Goal: Transaction & Acquisition: Purchase product/service

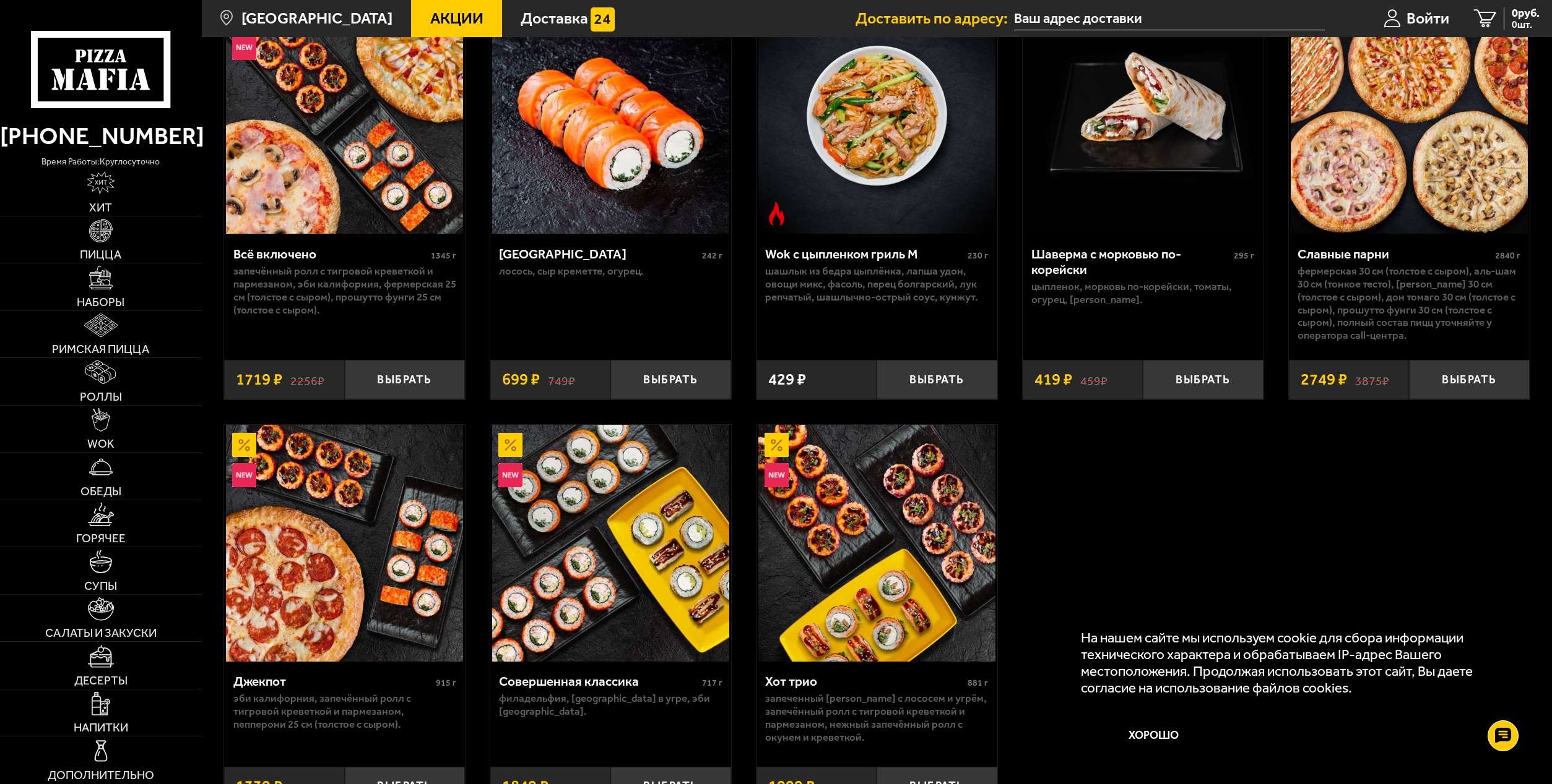
scroll to position [1052, 0]
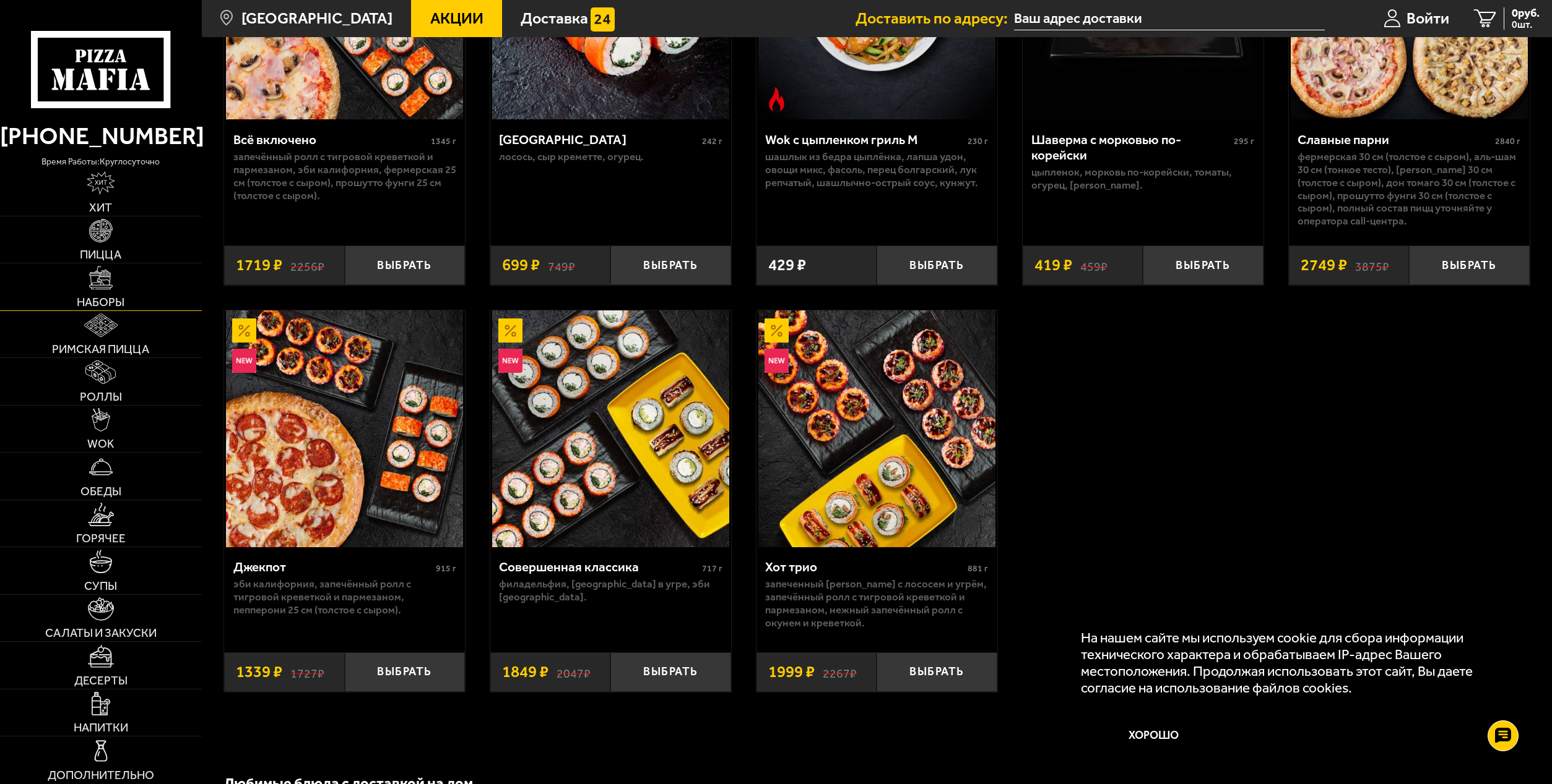
click at [98, 294] on link "Наборы" at bounding box center [101, 287] width 202 height 47
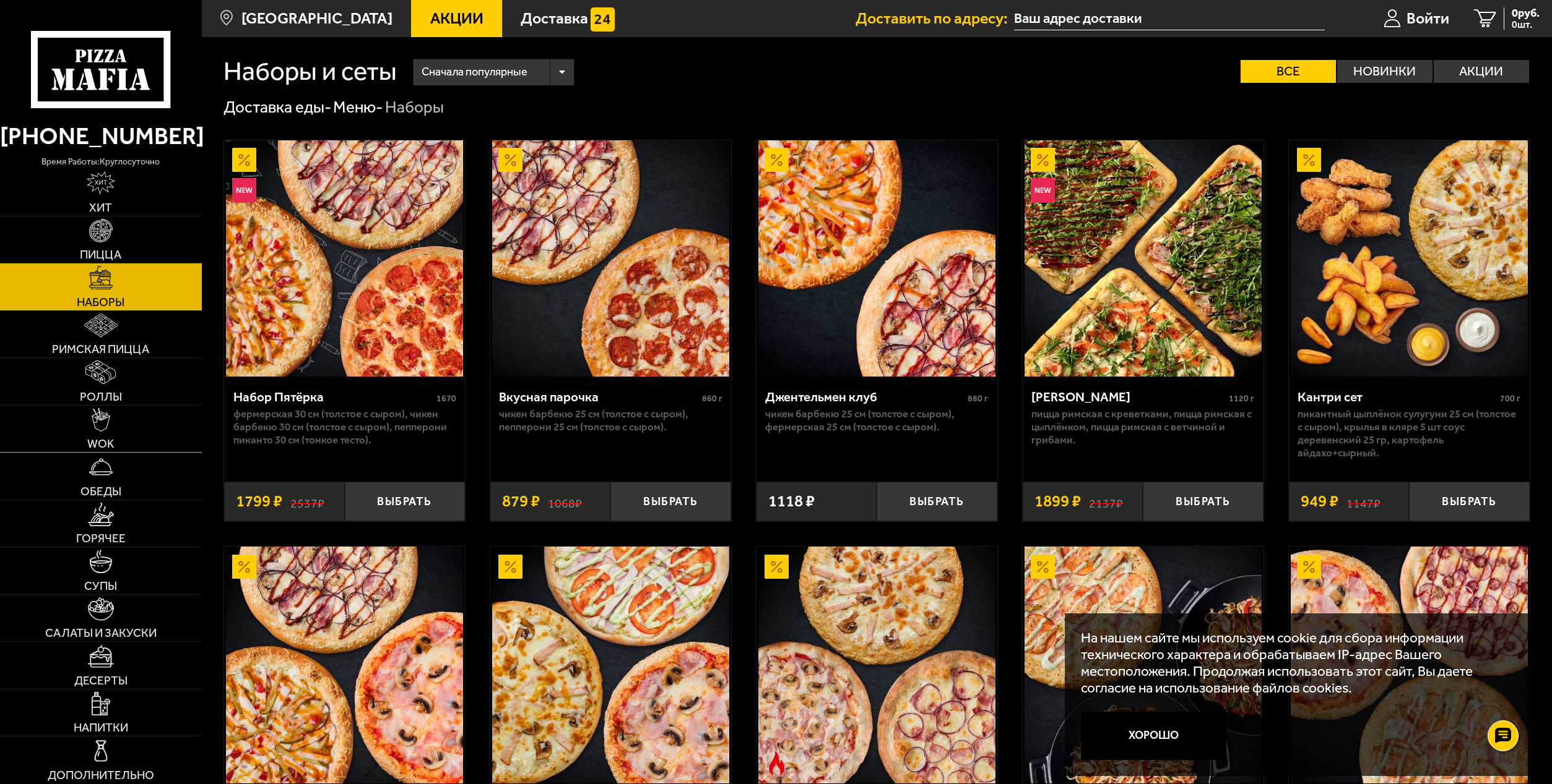
click at [103, 431] on img at bounding box center [101, 420] width 19 height 24
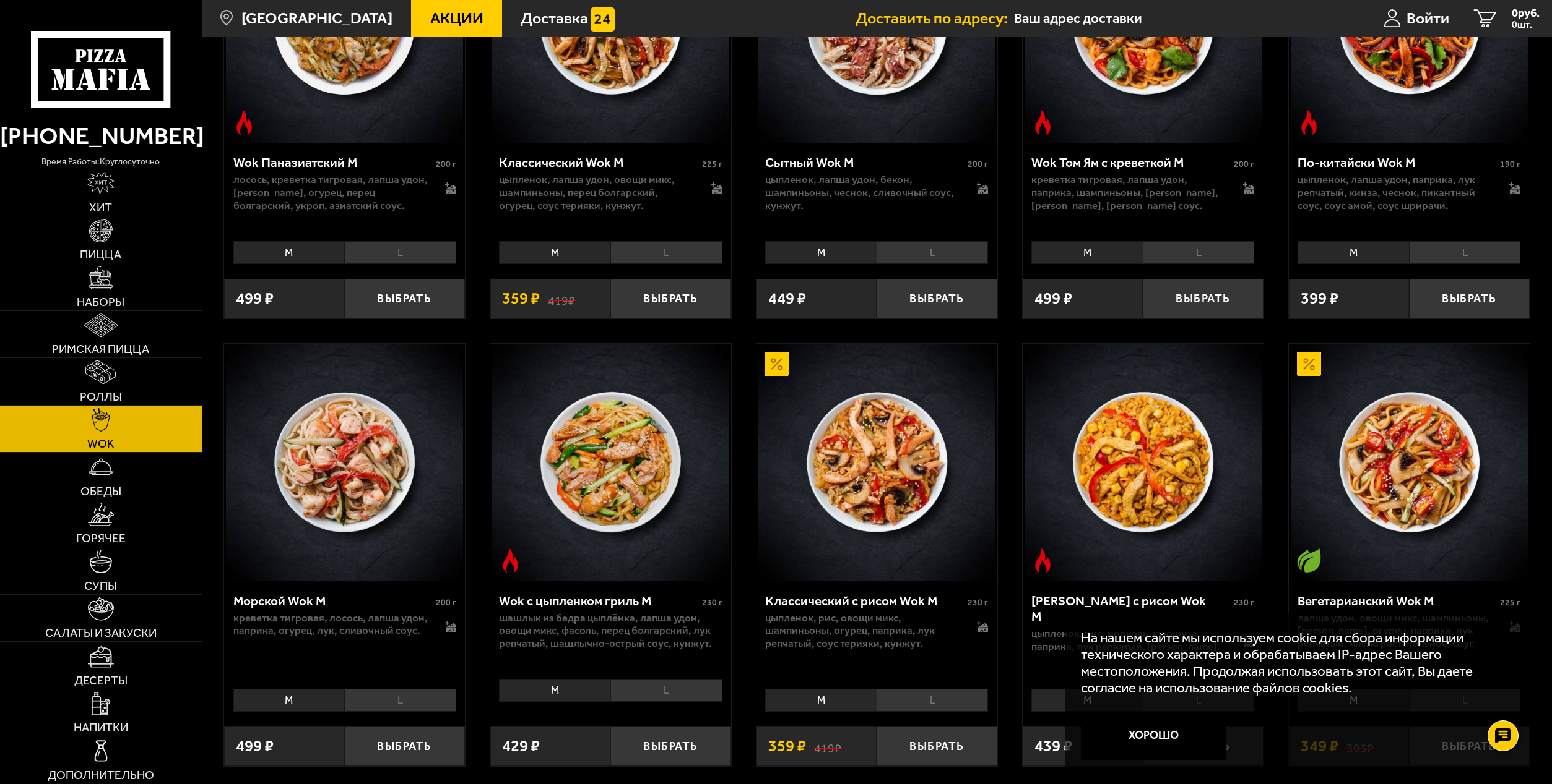
scroll to position [804, 0]
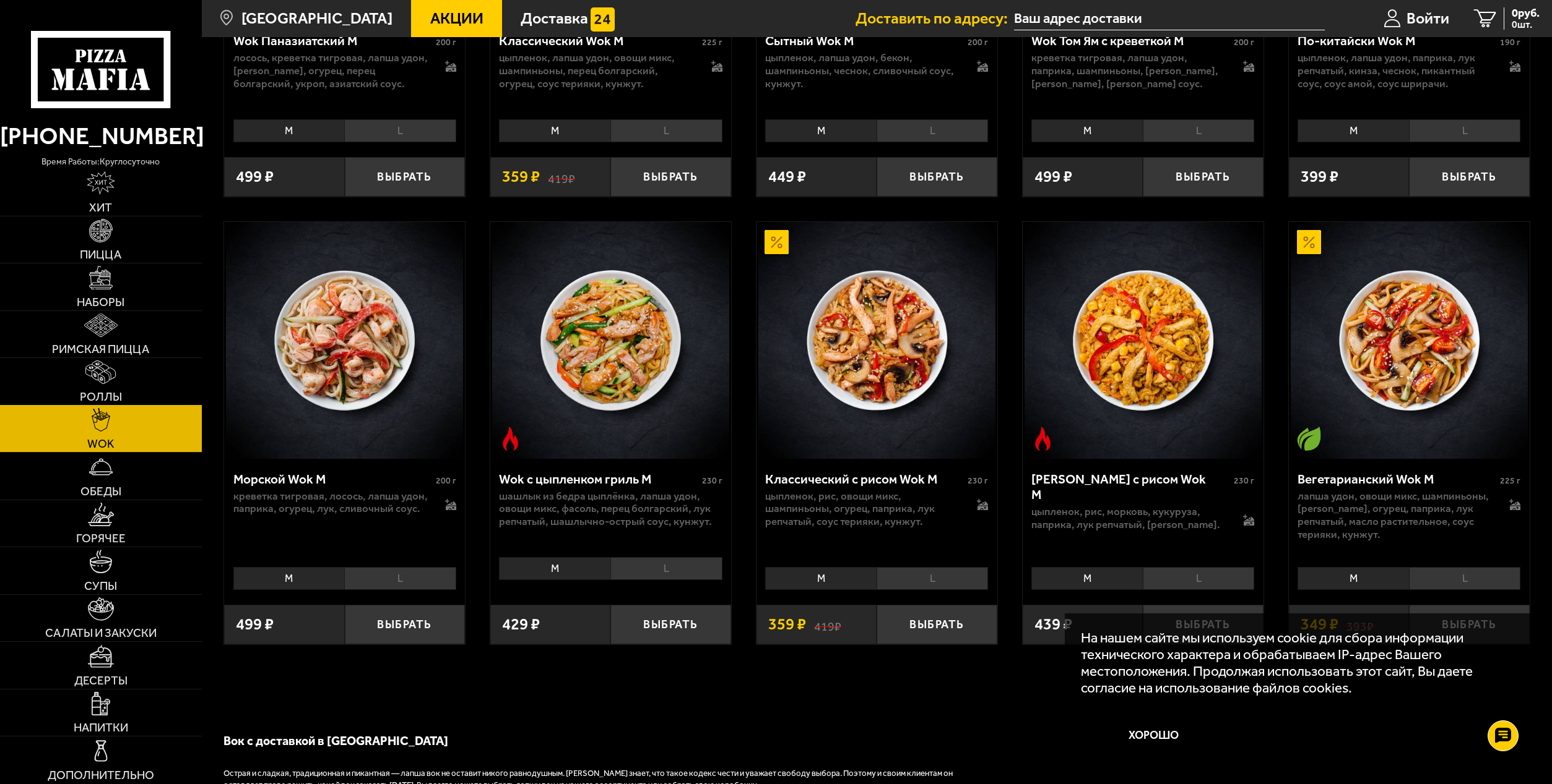
click at [93, 377] on img at bounding box center [101, 372] width 30 height 24
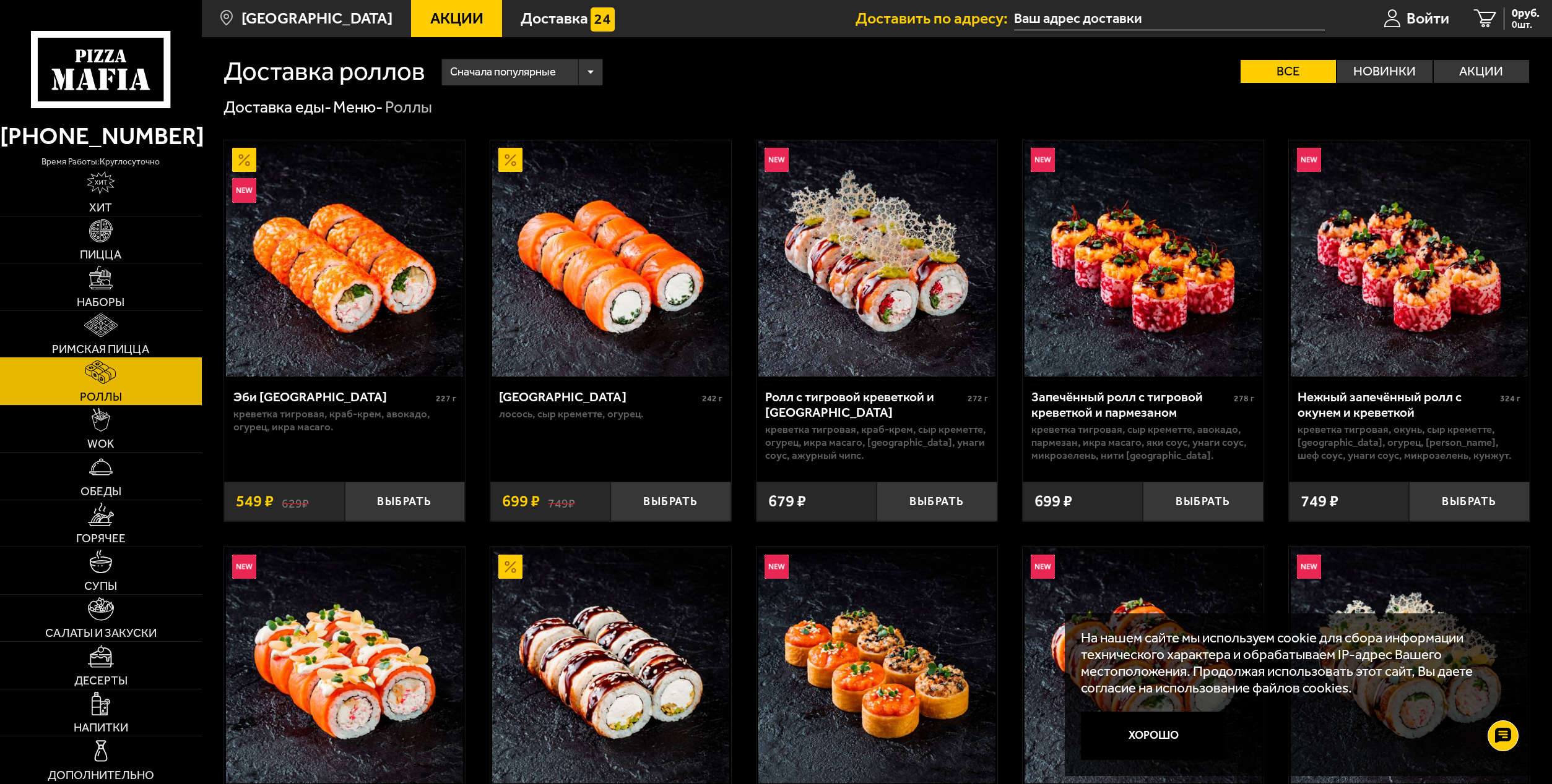
click at [112, 346] on span "Римская пицца" at bounding box center [101, 349] width 98 height 12
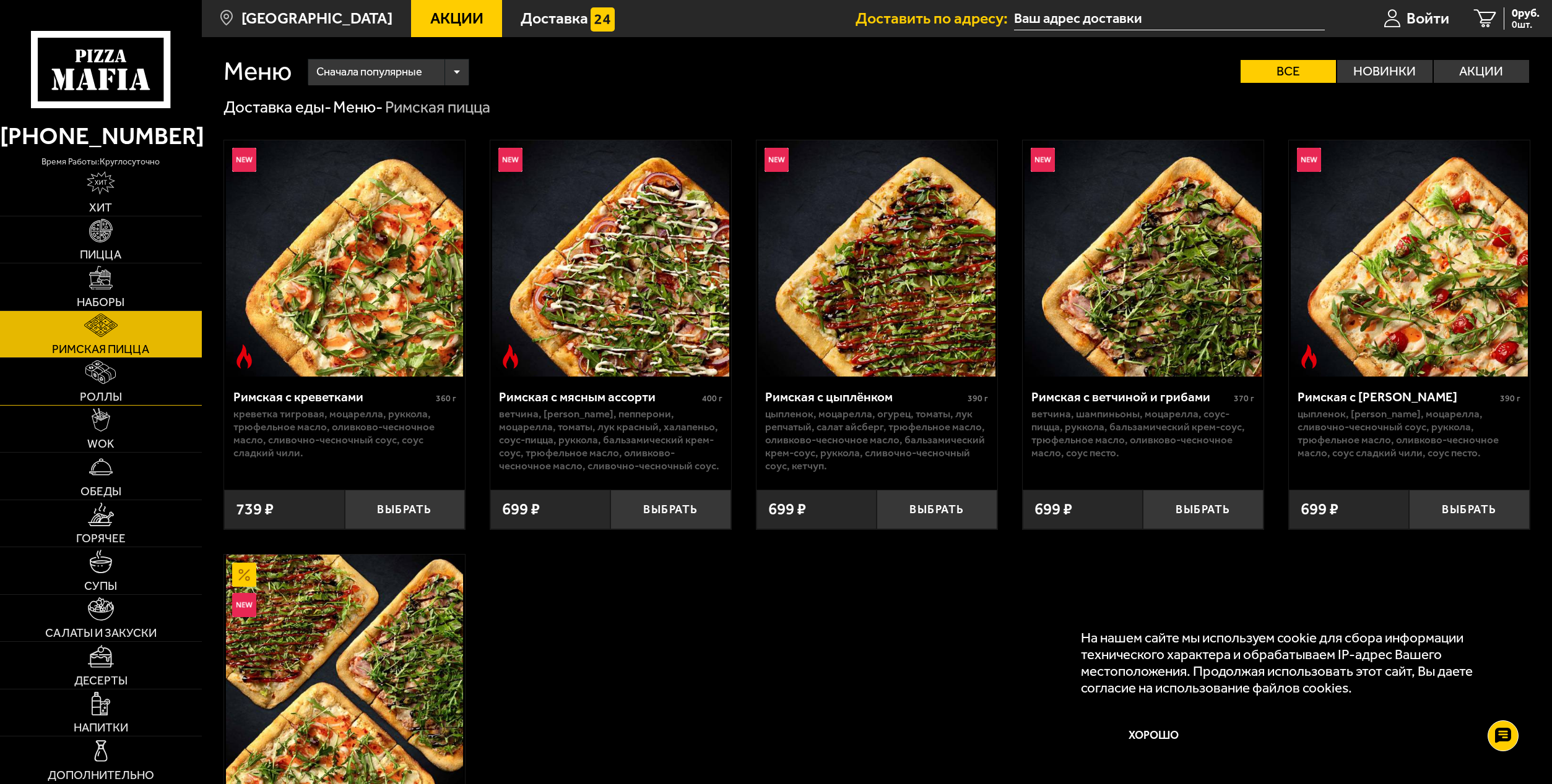
click at [104, 403] on span "Роллы" at bounding box center [101, 397] width 42 height 12
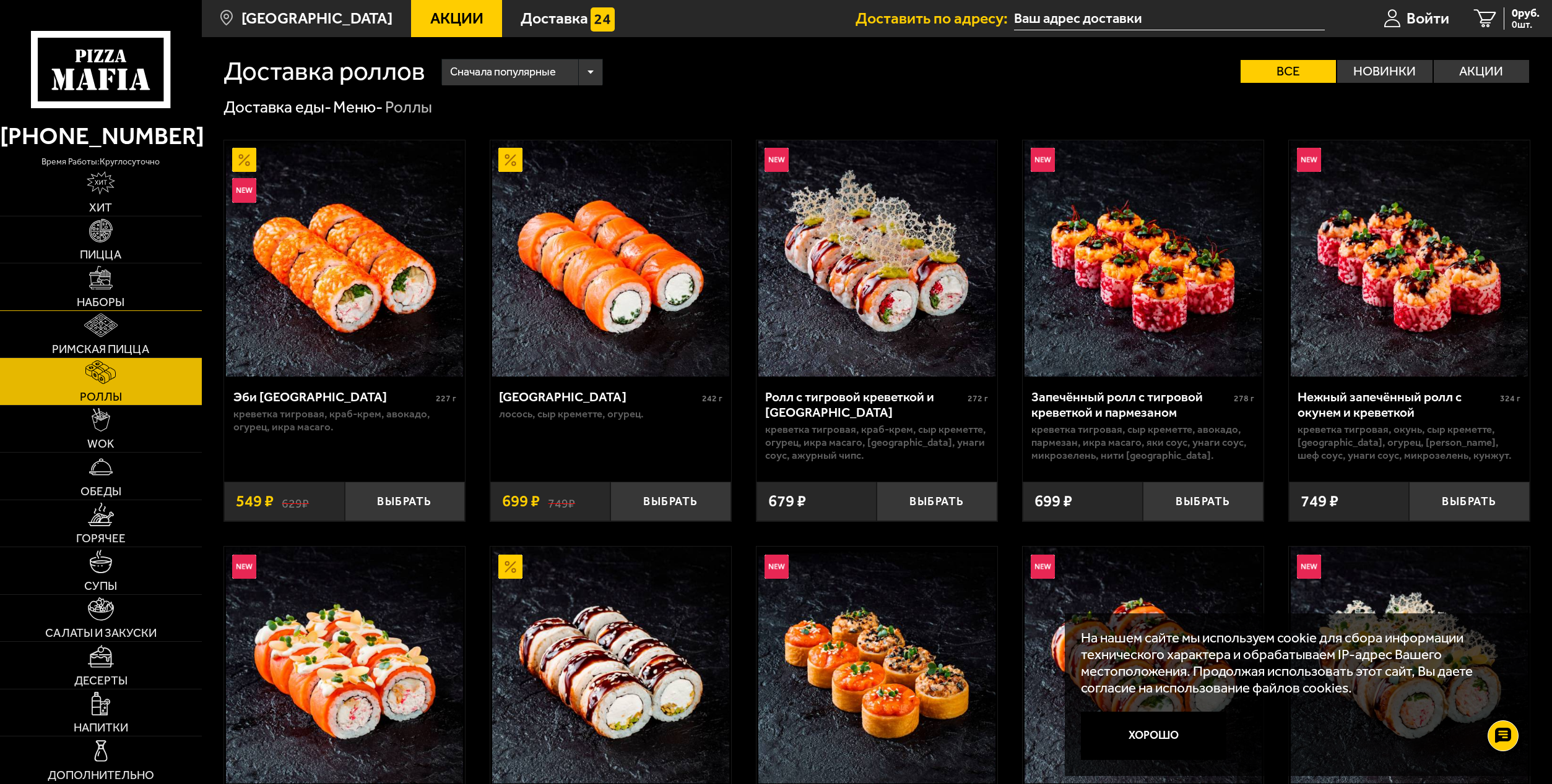
drag, startPoint x: 98, startPoint y: 285, endPoint x: 110, endPoint y: 292, distance: 13.9
click at [98, 285] on img at bounding box center [102, 278] width 24 height 24
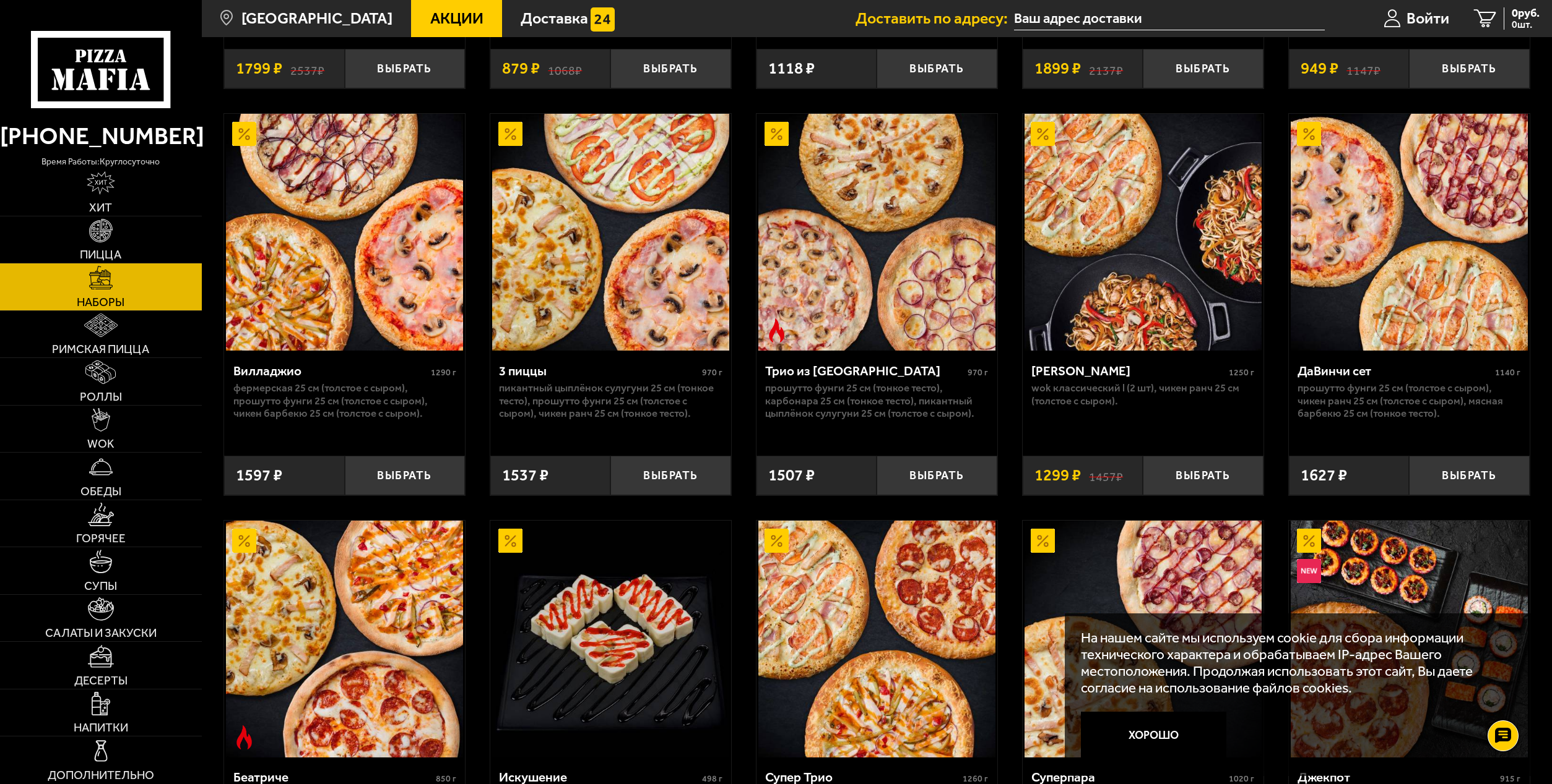
scroll to position [494, 0]
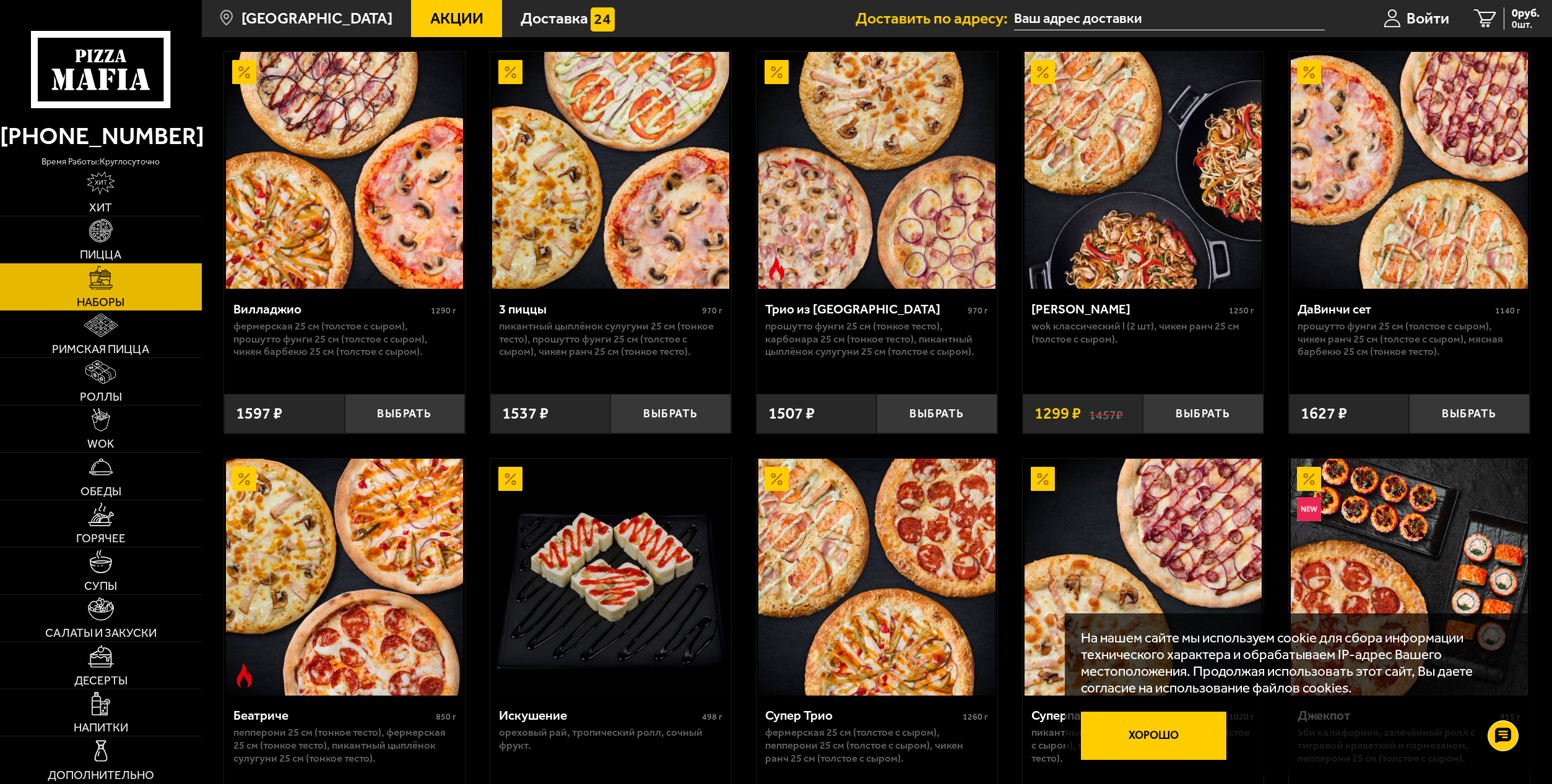
click at [1179, 738] on button "Хорошо" at bounding box center [1153, 736] width 145 height 48
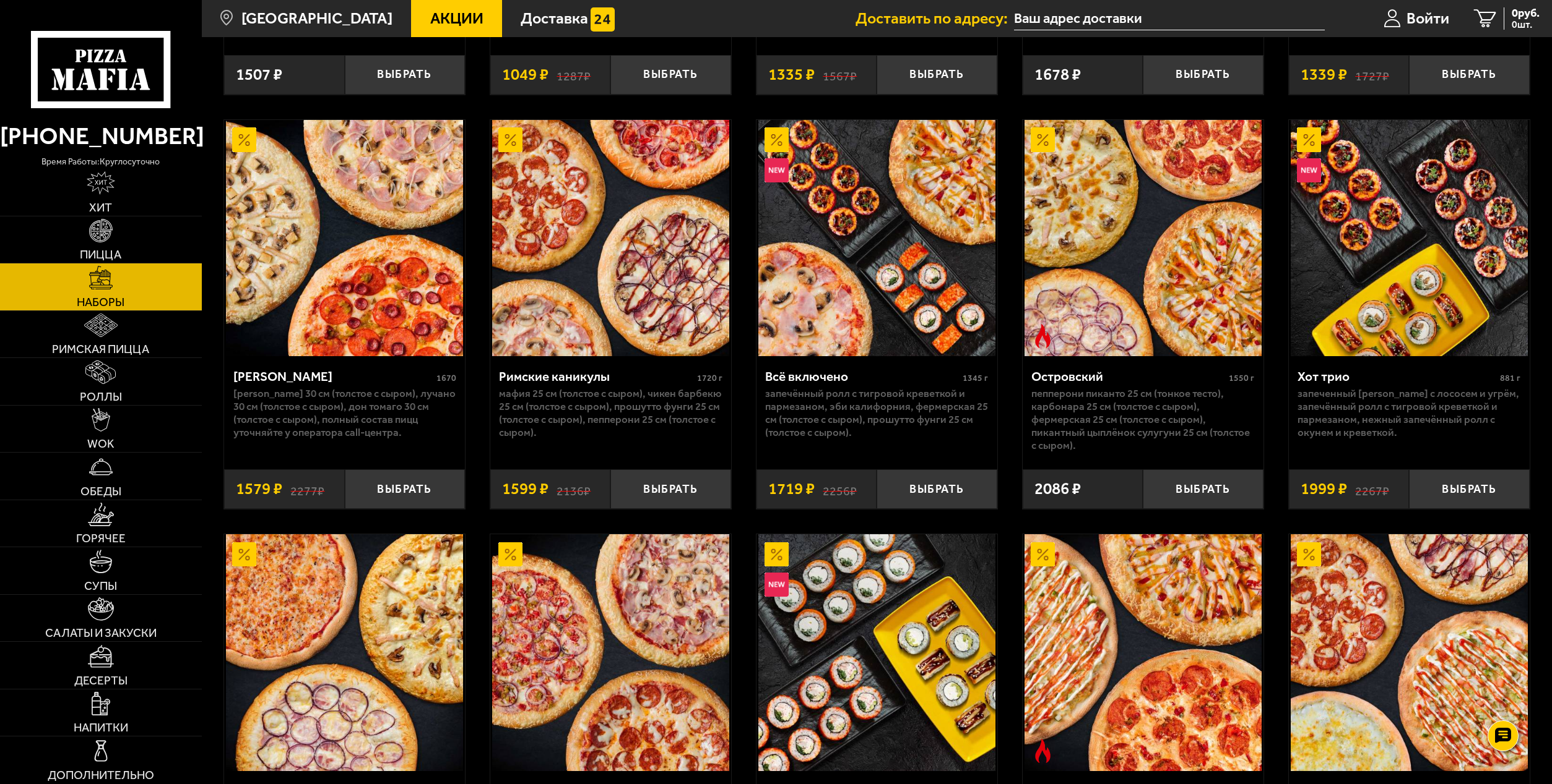
scroll to position [1299, 0]
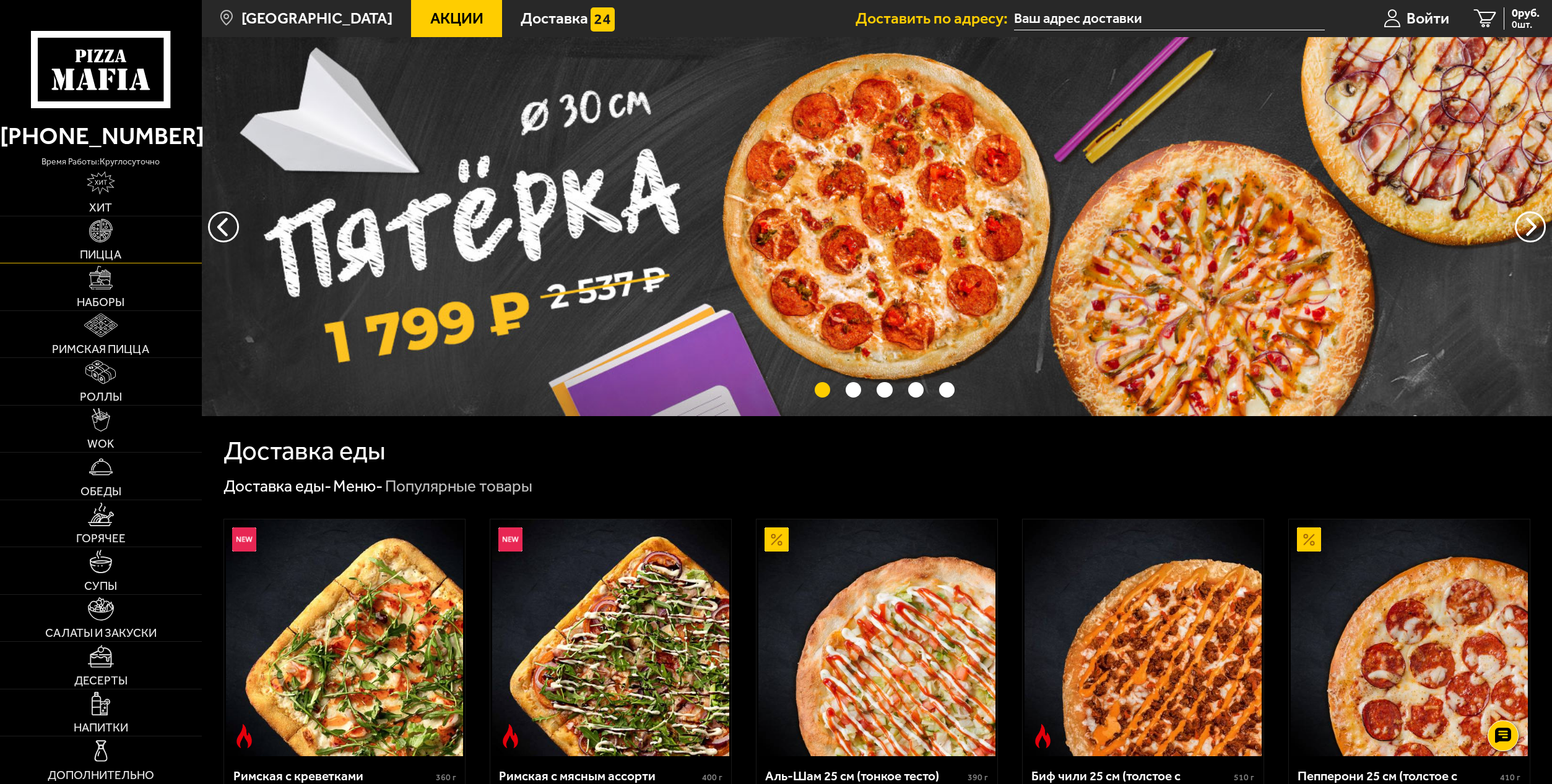
click at [106, 240] on img at bounding box center [102, 231] width 24 height 24
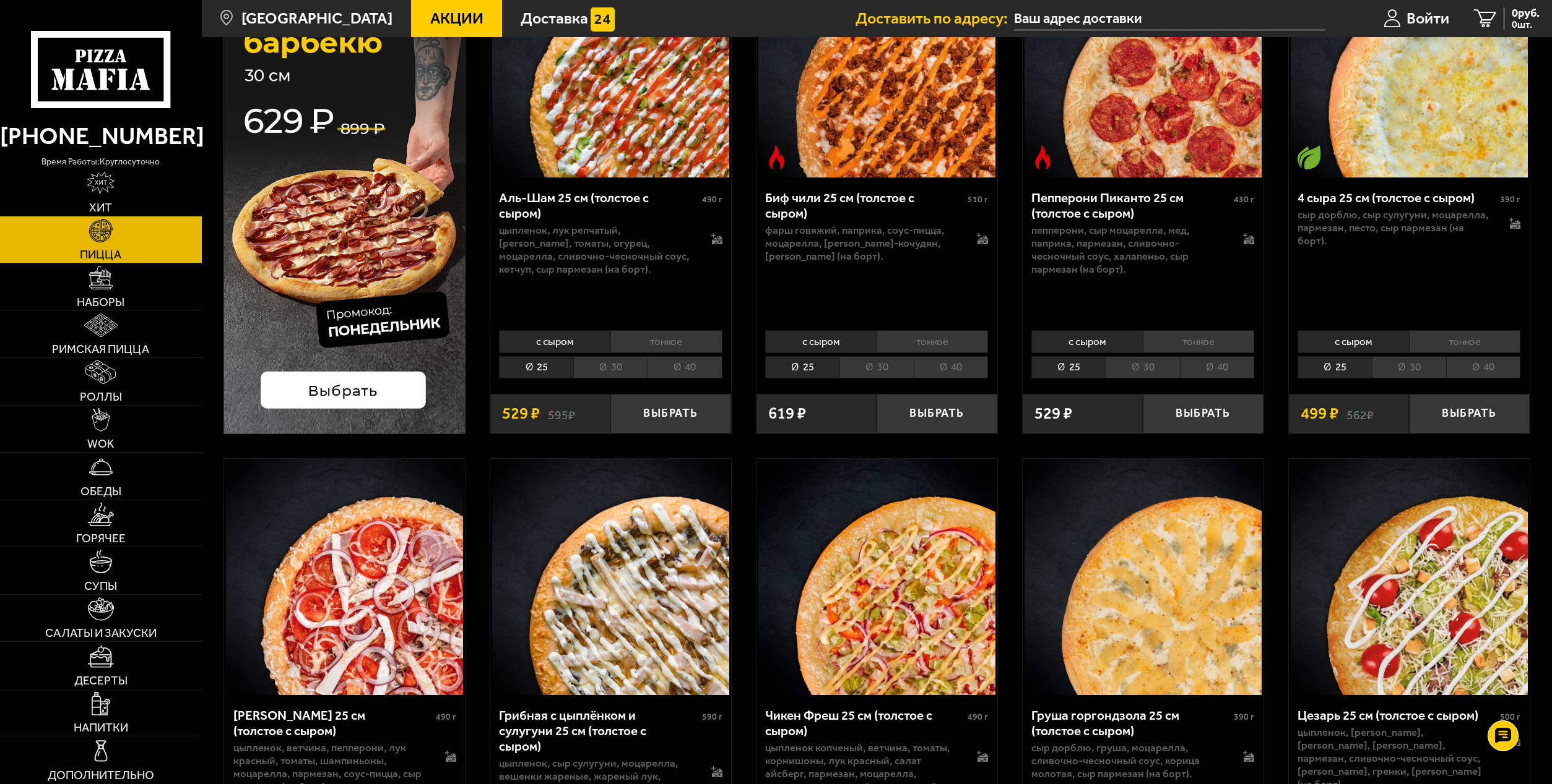
scroll to position [309, 0]
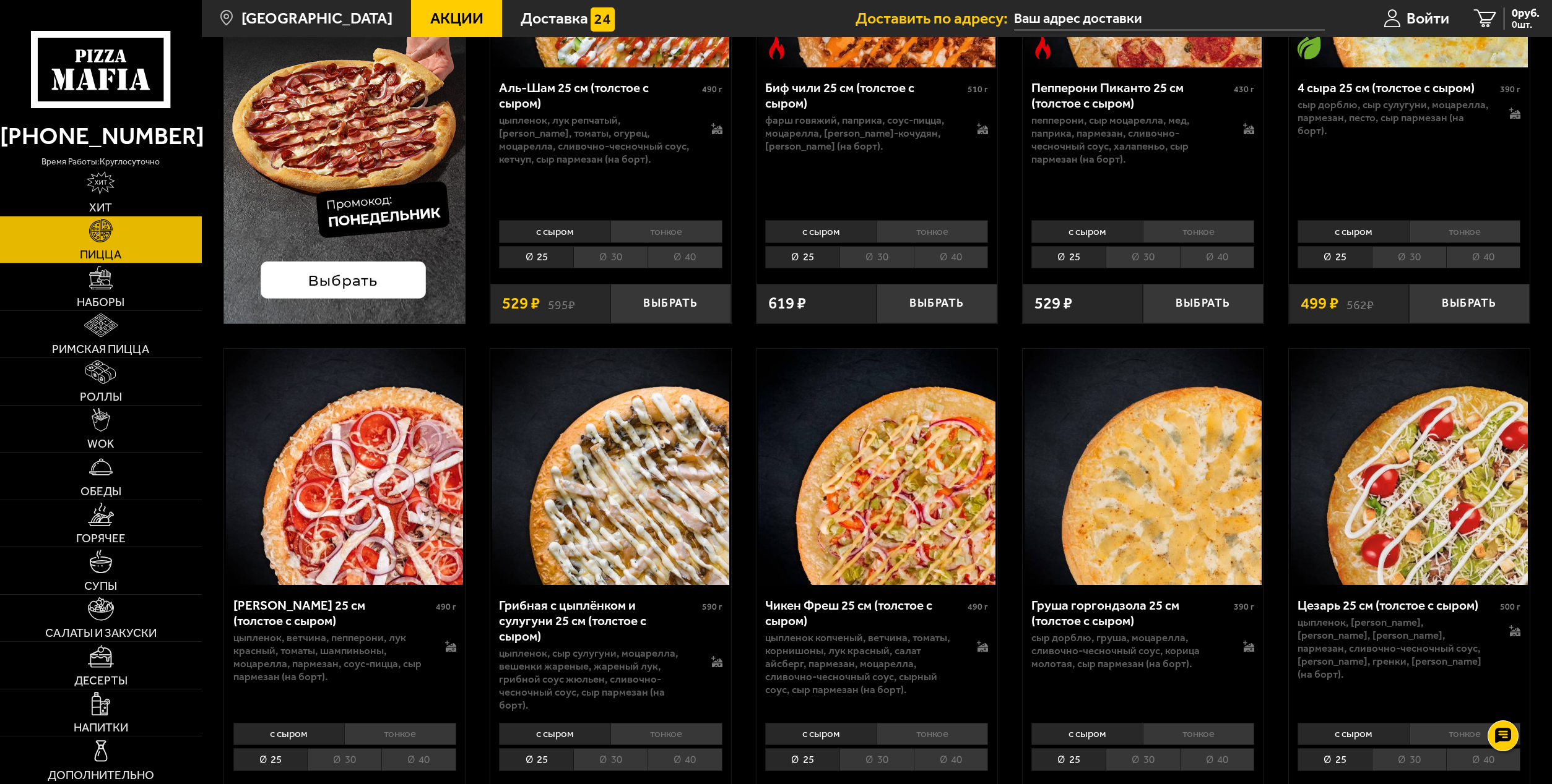
click at [622, 260] on li "30" at bounding box center [610, 257] width 75 height 22
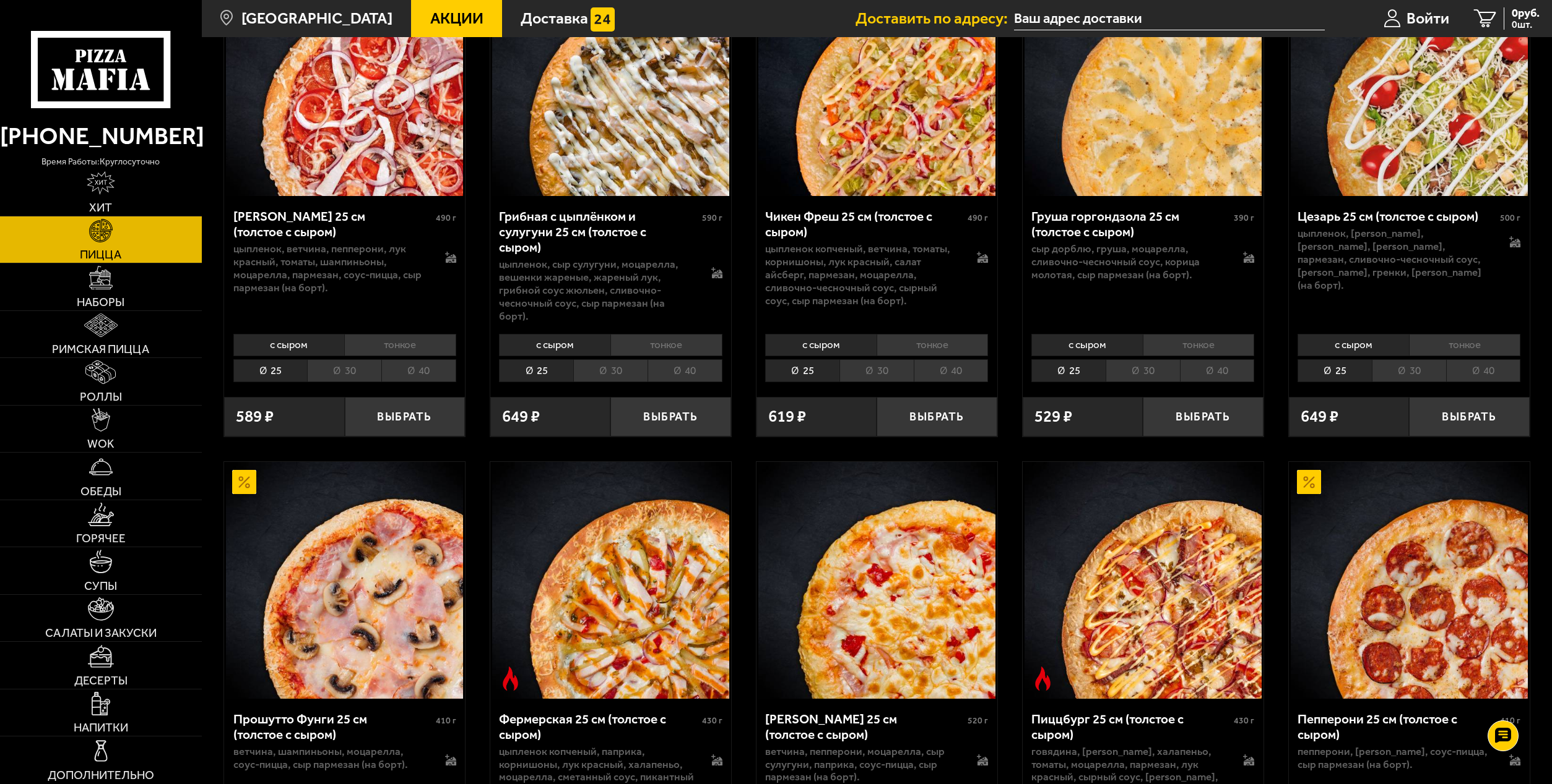
scroll to position [742, 0]
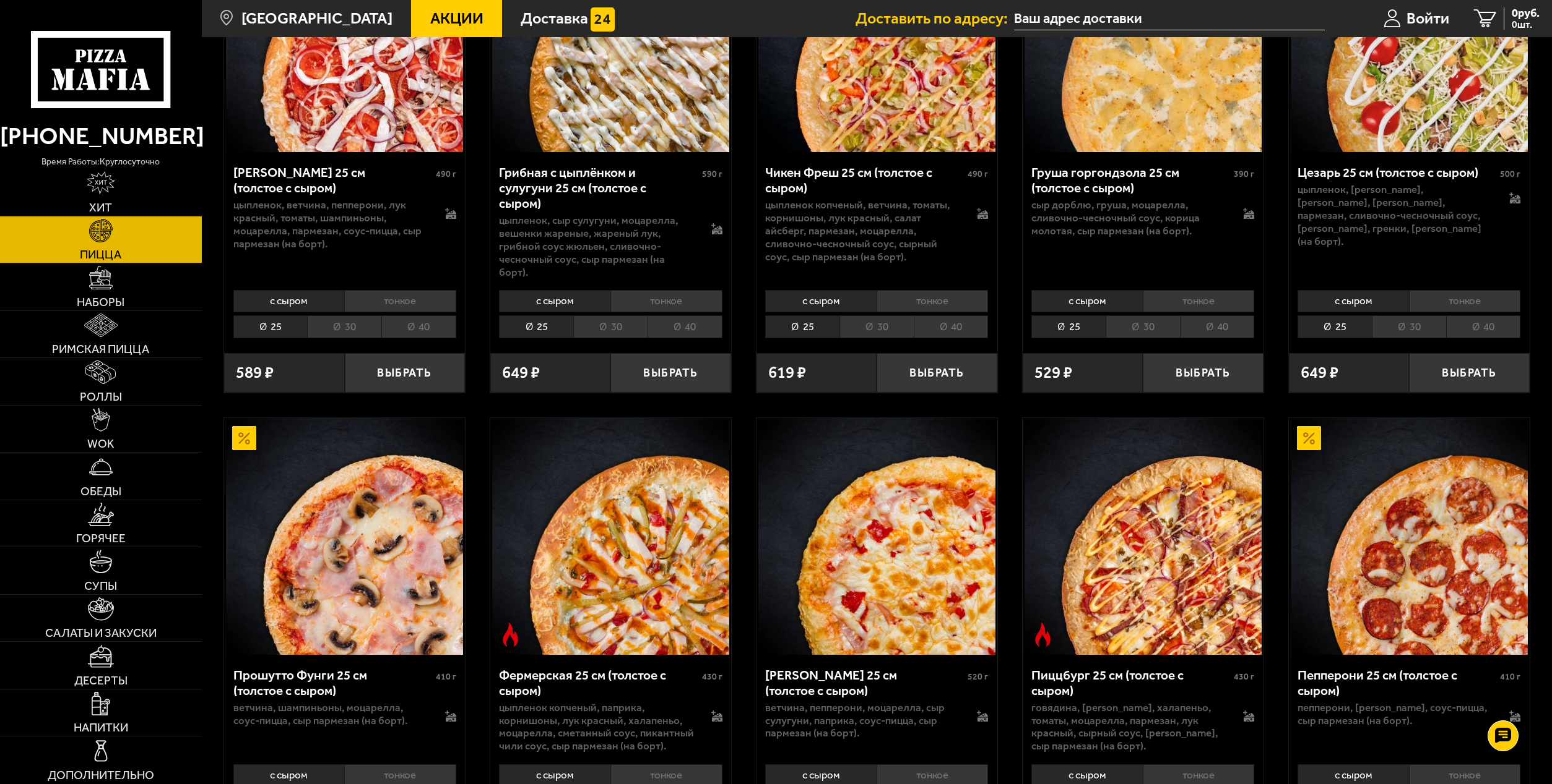
click at [1157, 317] on li "30" at bounding box center [1142, 326] width 75 height 22
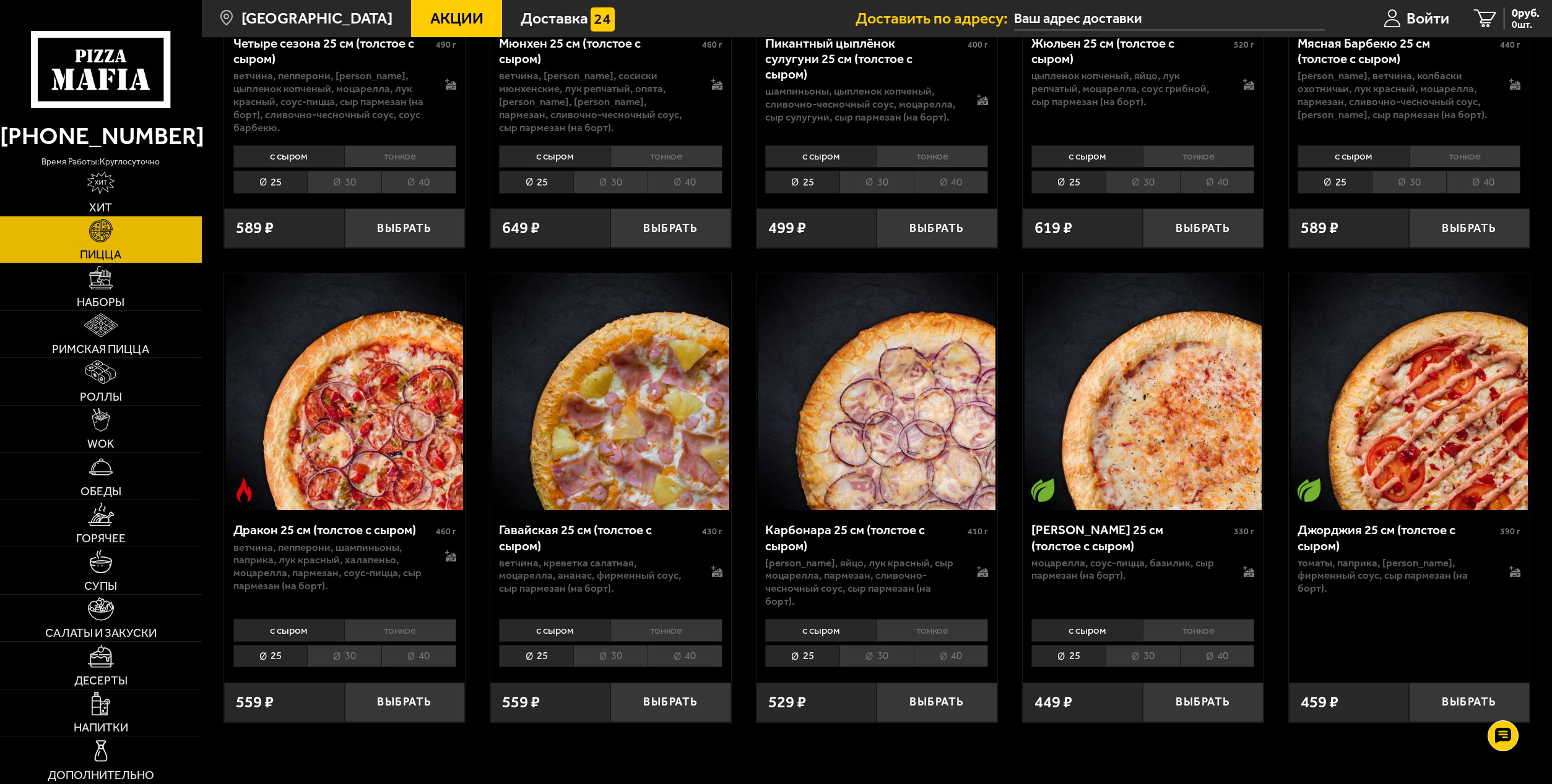
scroll to position [396, 0]
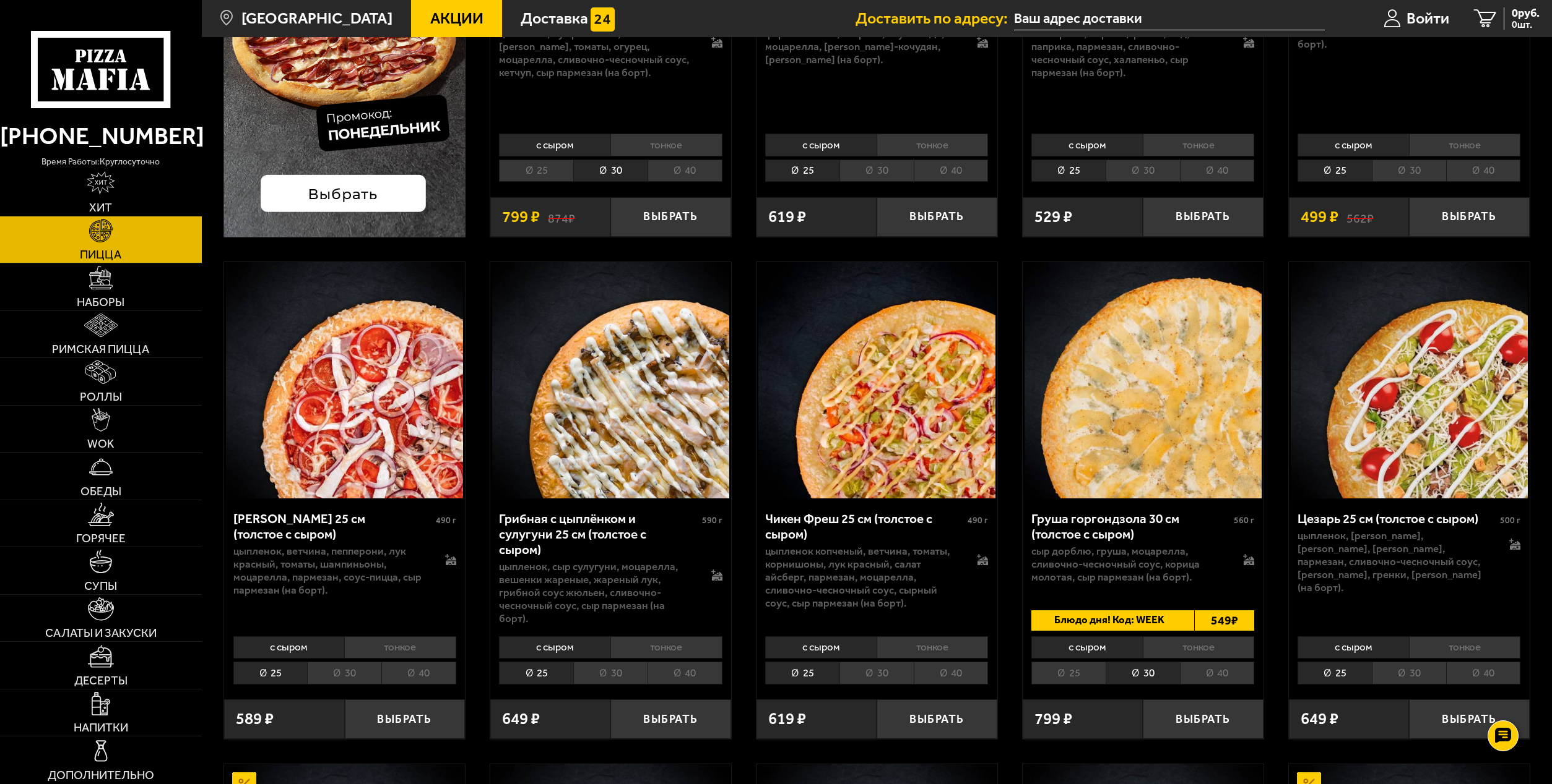
drag, startPoint x: 1034, startPoint y: 480, endPoint x: 754, endPoint y: 182, distance: 408.9
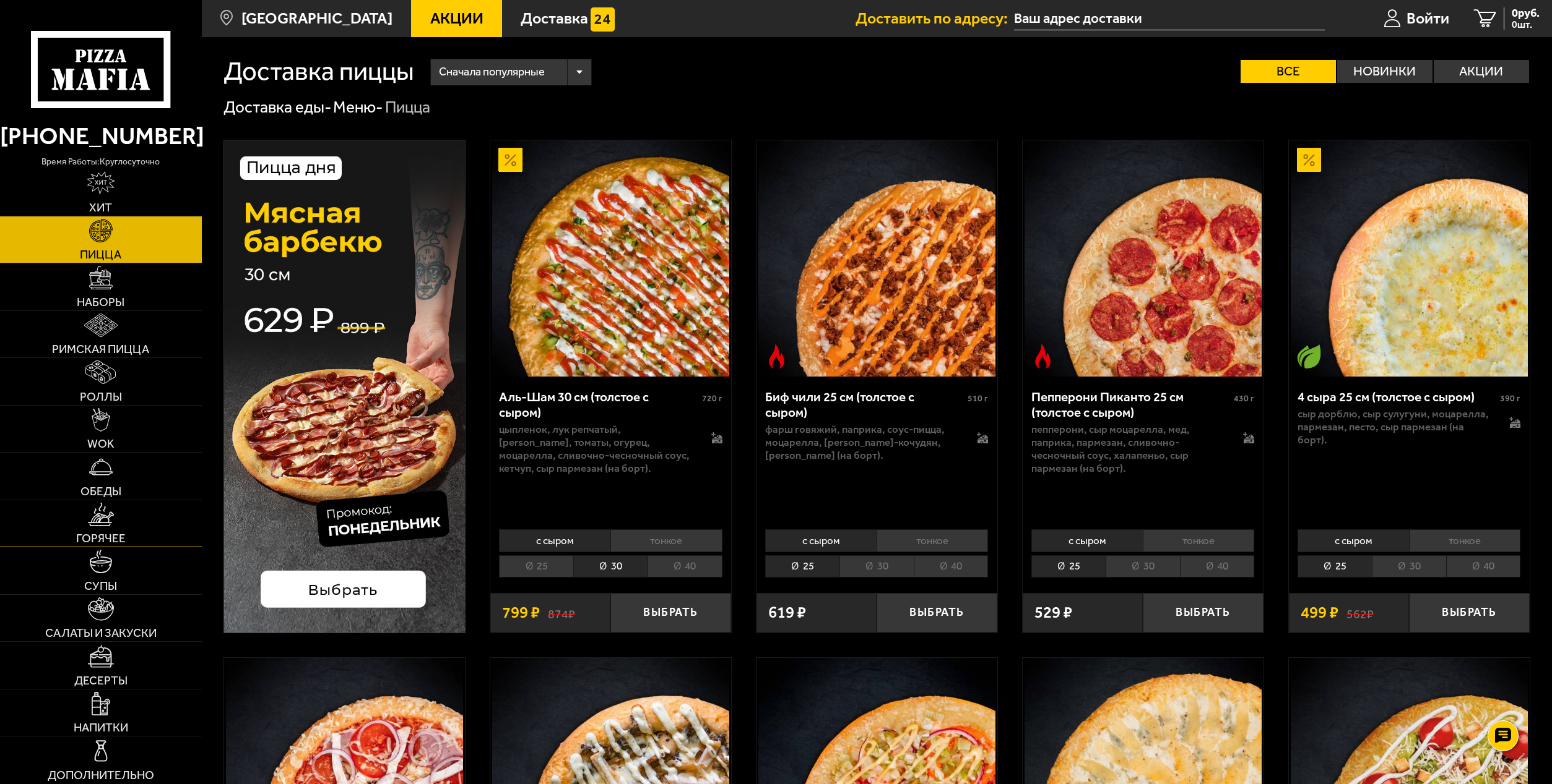
click at [94, 532] on span "Горячее" at bounding box center [101, 538] width 50 height 12
